Goal: Task Accomplishment & Management: Manage account settings

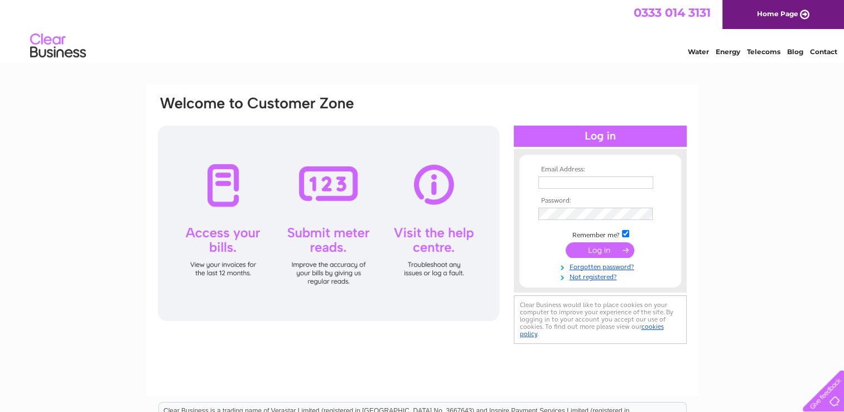
type input "sales@glovesoffclothing.com"
click at [600, 254] on input "submit" at bounding box center [600, 250] width 69 height 16
